Goal: Task Accomplishment & Management: Complete application form

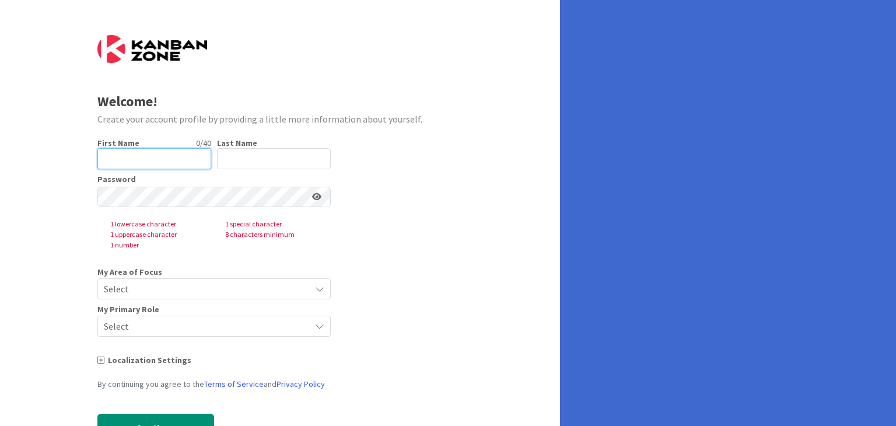
click at [157, 152] on input "text" at bounding box center [154, 158] width 114 height 21
type input "[PERSON_NAME]"
click at [255, 162] on input "text" at bounding box center [274, 158] width 114 height 21
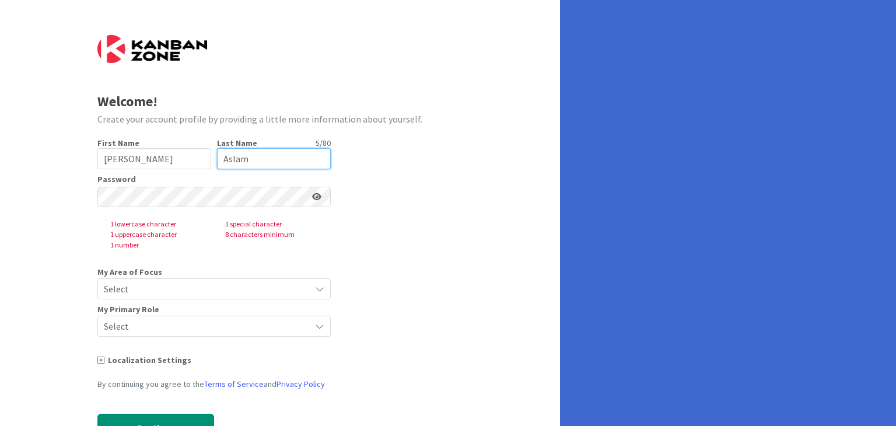
type input "Aslam"
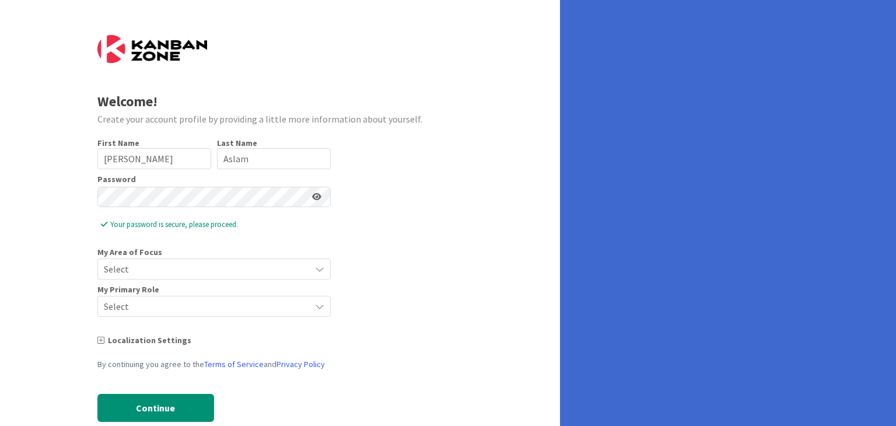
click at [315, 195] on icon at bounding box center [316, 196] width 9 height 8
click at [156, 264] on span "Select" at bounding box center [204, 269] width 201 height 16
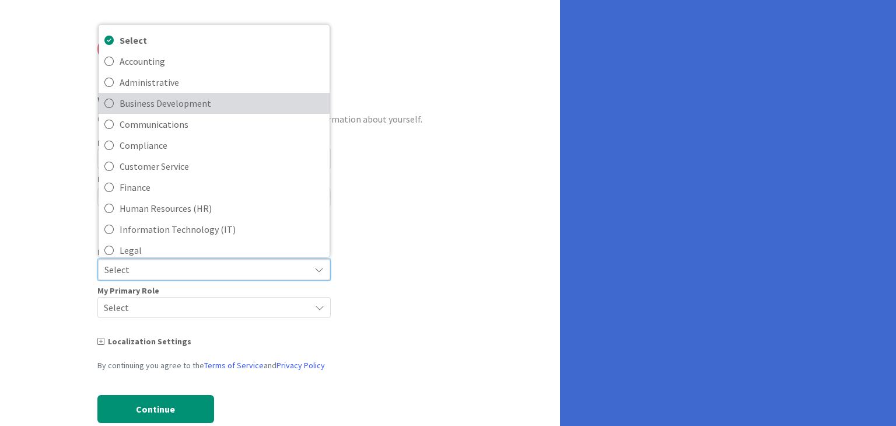
click at [173, 107] on span "Business Development" at bounding box center [222, 102] width 204 height 17
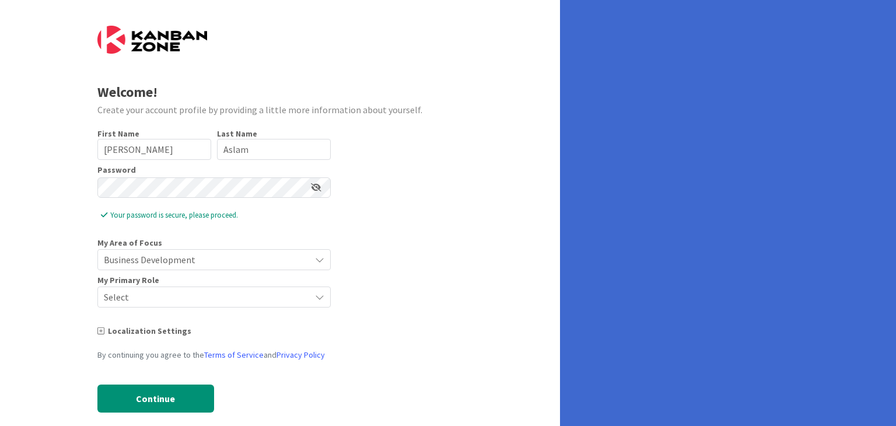
scroll to position [25, 0]
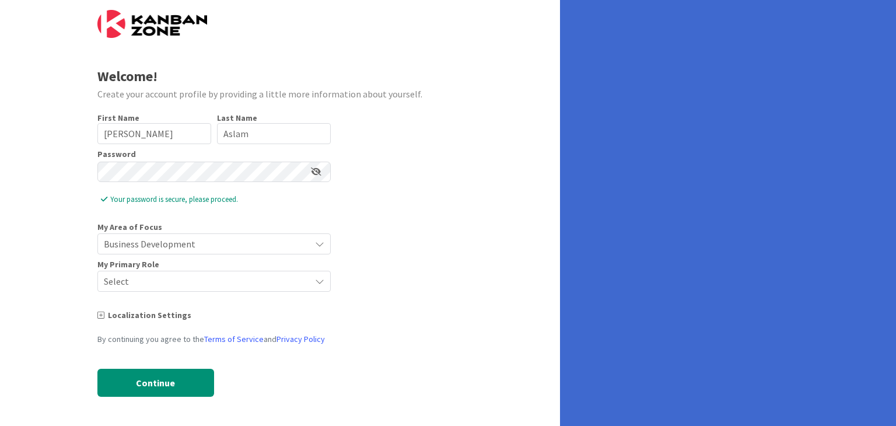
click at [170, 286] on span "Select" at bounding box center [204, 281] width 201 height 16
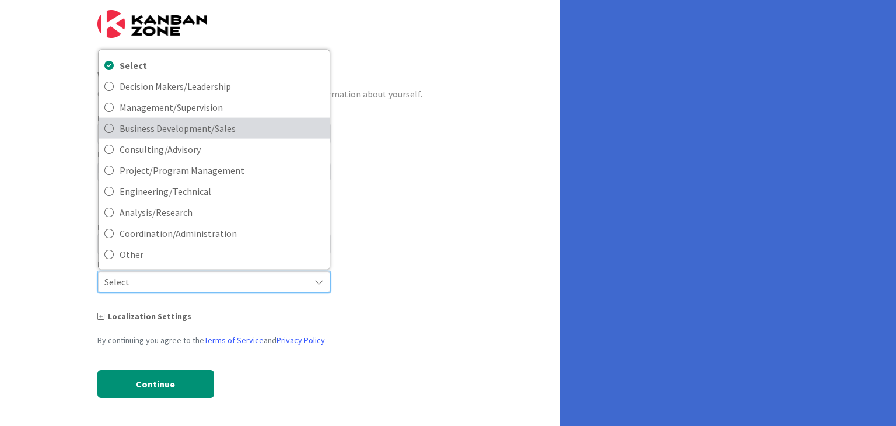
click at [169, 130] on span "Business Development/Sales" at bounding box center [222, 127] width 204 height 17
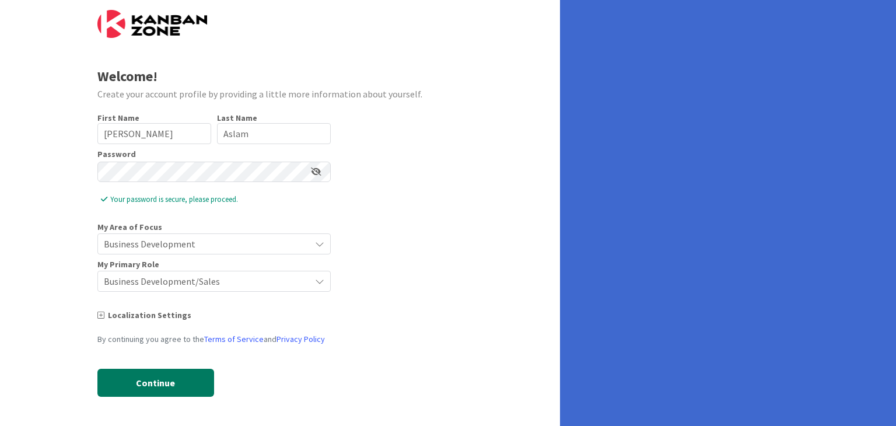
click at [150, 381] on button "Continue" at bounding box center [155, 383] width 117 height 28
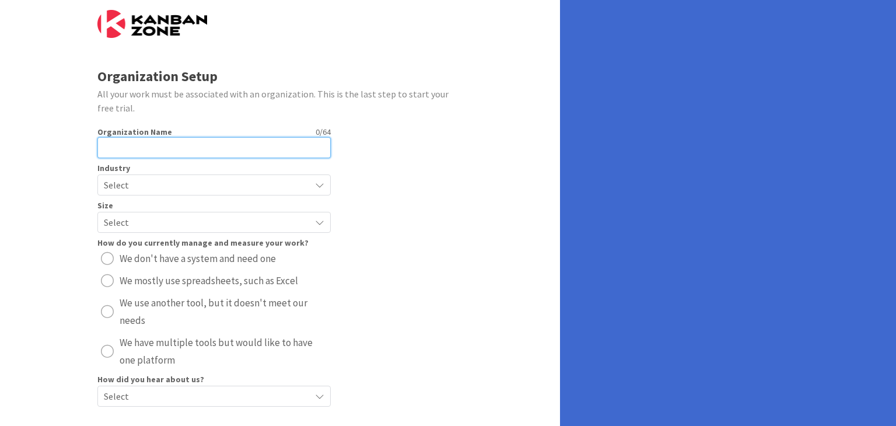
click at [136, 148] on input "text" at bounding box center [213, 147] width 233 height 21
type input "[DOMAIN_NAME]"
click at [166, 185] on span "Select" at bounding box center [204, 185] width 201 height 16
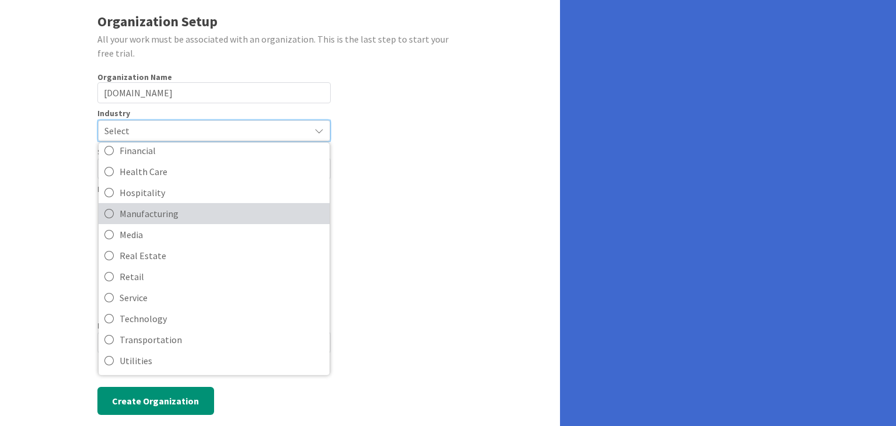
scroll to position [83, 0]
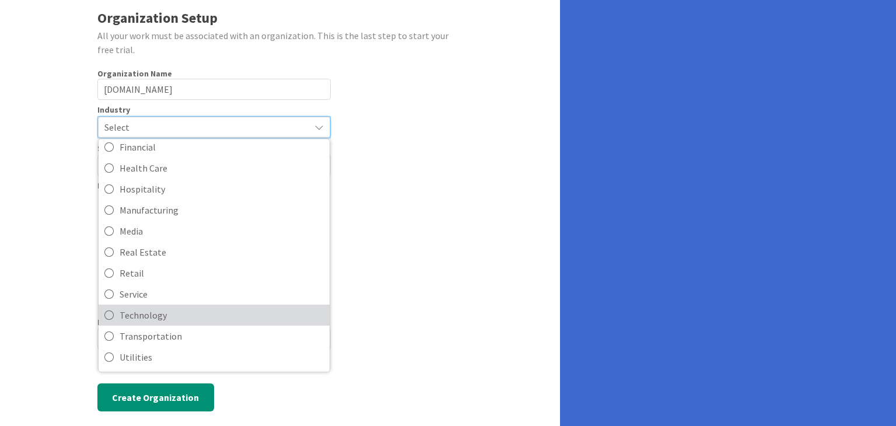
click at [145, 316] on span "Technology" at bounding box center [222, 314] width 204 height 17
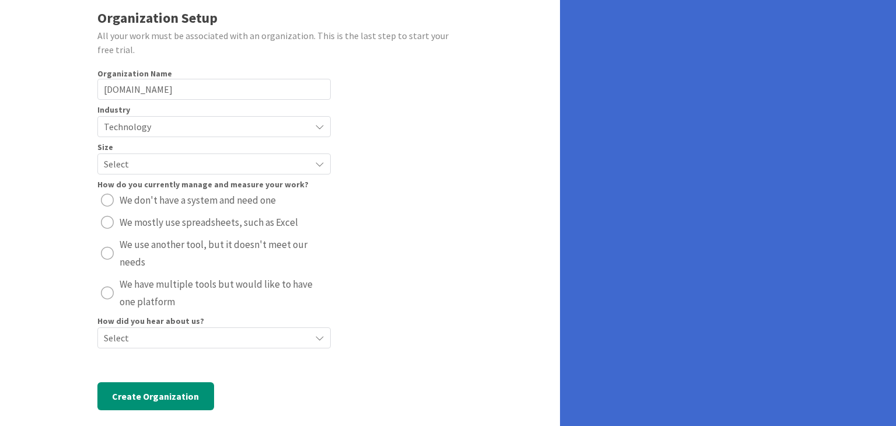
click at [125, 169] on span "Select" at bounding box center [204, 164] width 201 height 16
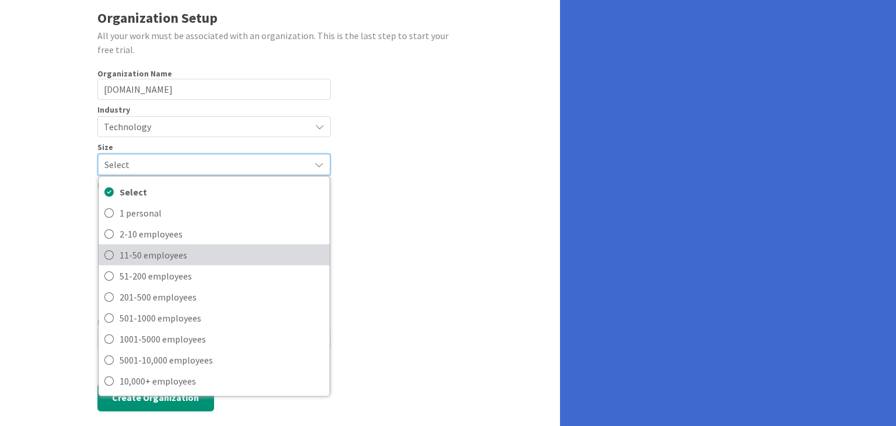
click at [126, 257] on span "11-50 employees" at bounding box center [222, 254] width 204 height 17
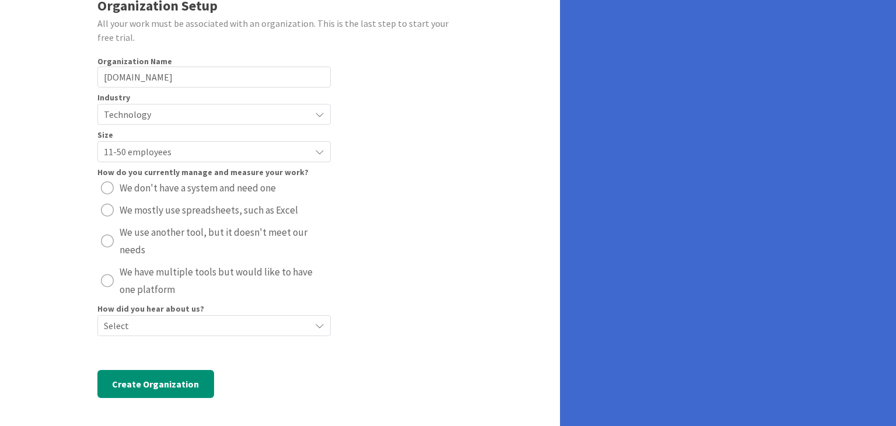
scroll to position [96, 0]
click at [110, 192] on div "radio" at bounding box center [107, 187] width 13 height 13
click at [108, 211] on div "radio" at bounding box center [107, 209] width 13 height 13
click at [235, 325] on span "Select" at bounding box center [204, 325] width 201 height 16
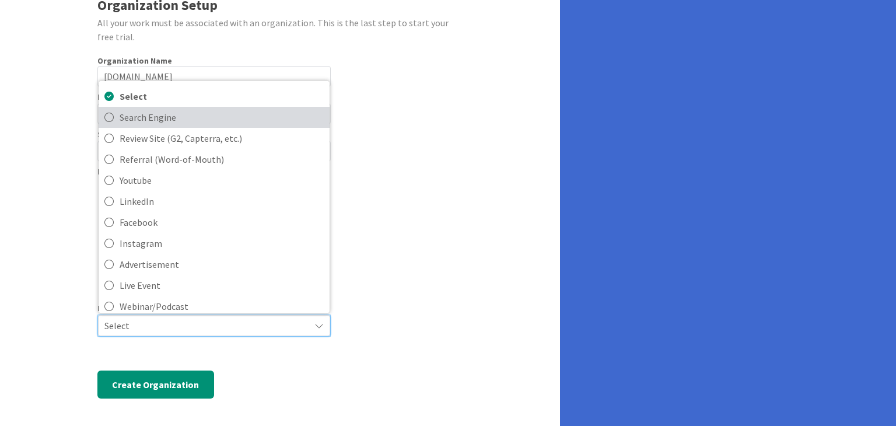
click at [132, 122] on span "Search Engine" at bounding box center [222, 116] width 204 height 17
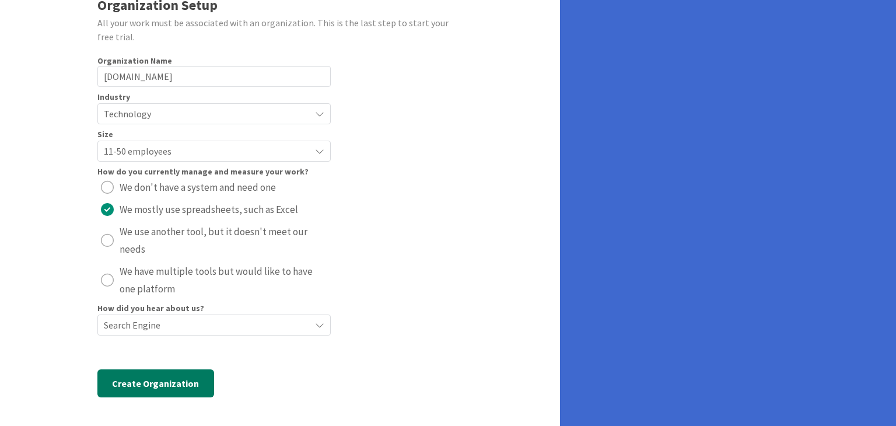
click at [183, 388] on button "Create Organization" at bounding box center [155, 383] width 117 height 28
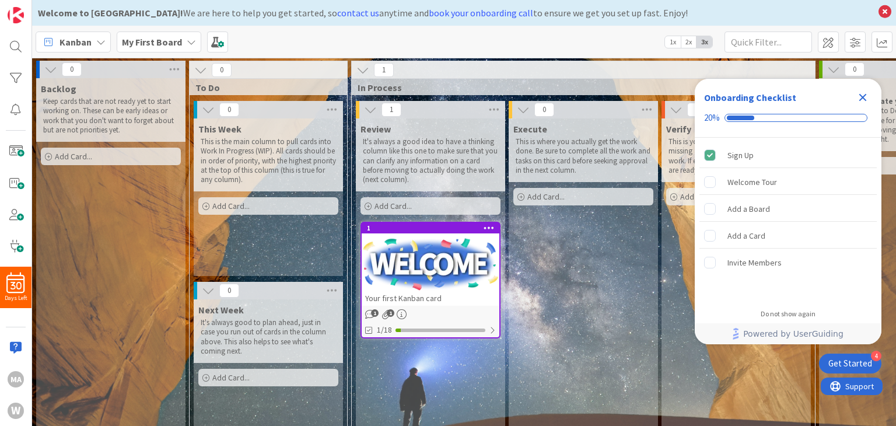
click at [639, 316] on div "Execute This is where you actually get the work done. Be sure to complete all t…" at bounding box center [583, 287] width 149 height 338
click at [72, 71] on span "0" at bounding box center [72, 69] width 20 height 14
